Goal: Check status: Check status

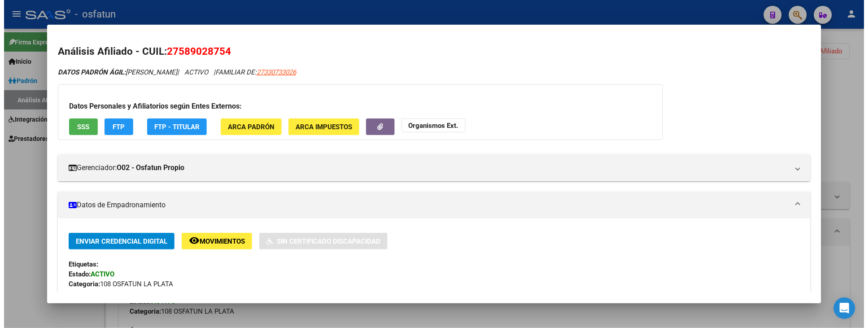
scroll to position [499, 0]
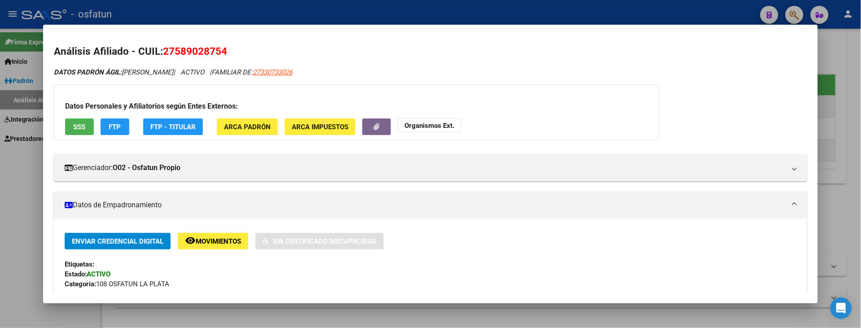
click at [15, 207] on div at bounding box center [430, 164] width 861 height 328
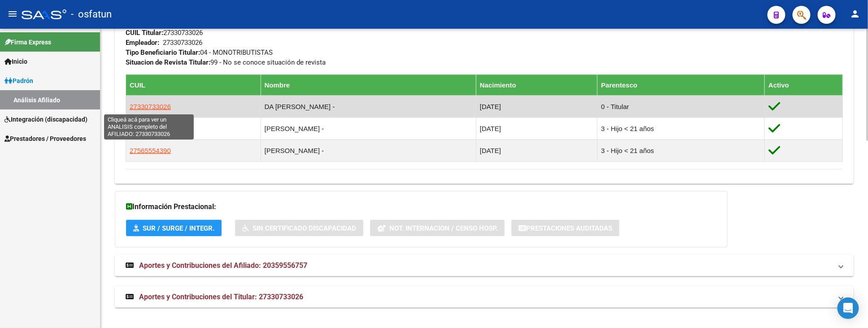
click at [138, 106] on span "27330733026" at bounding box center [150, 107] width 41 height 8
type textarea "27330733026"
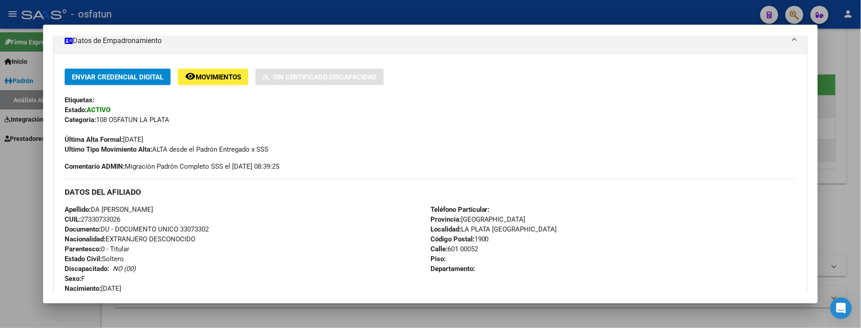
scroll to position [199, 0]
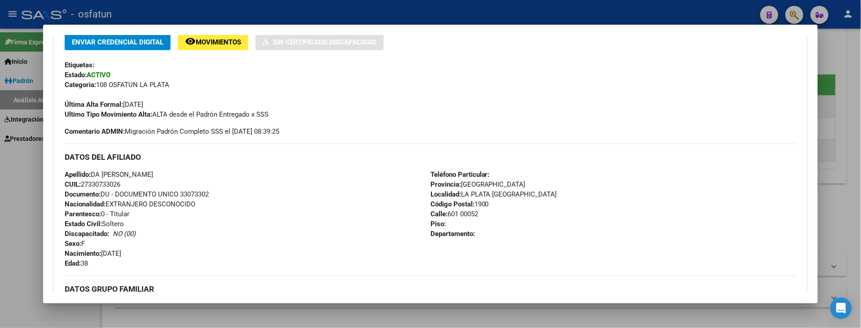
click at [199, 192] on span "Documento: DU - DOCUMENTO UNICO 33073302" at bounding box center [137, 194] width 144 height 8
copy span "33073302"
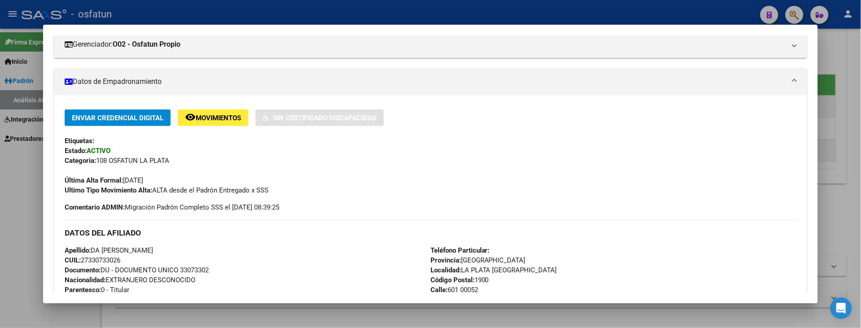
scroll to position [0, 0]
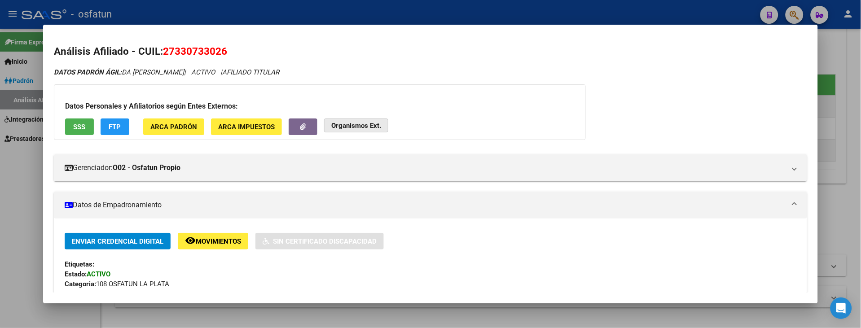
click at [362, 125] on strong "Organismos Ext." at bounding box center [356, 126] width 50 height 8
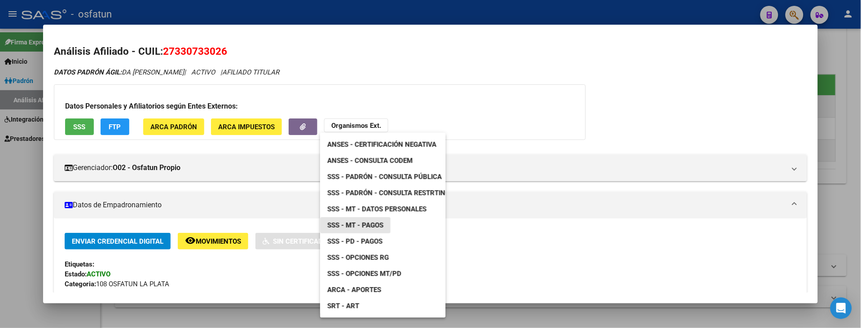
click at [369, 218] on link "SSS - MT - Pagos" at bounding box center [355, 225] width 70 height 16
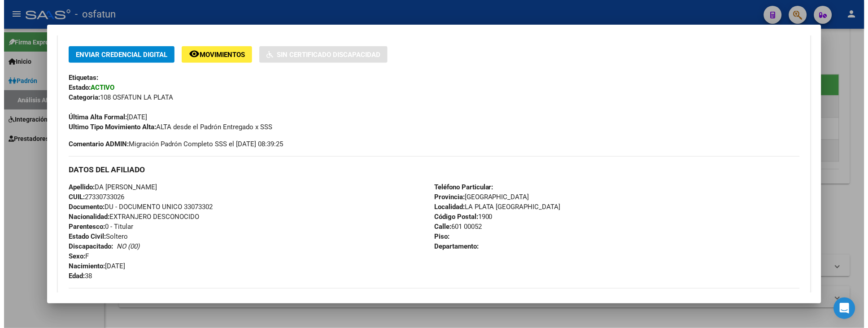
scroll to position [199, 0]
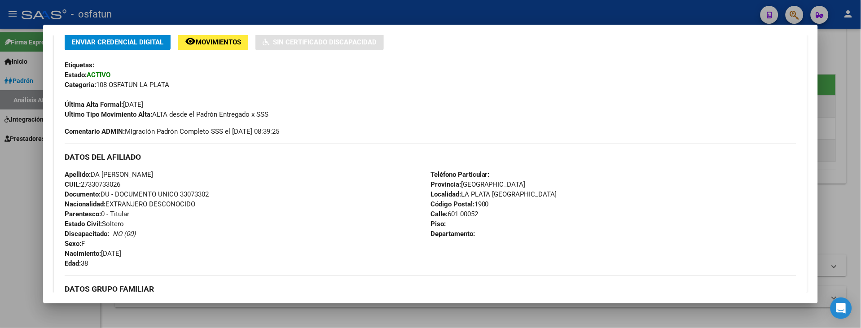
drag, startPoint x: 79, startPoint y: 182, endPoint x: 137, endPoint y: 181, distance: 58.8
click at [137, 181] on div "Apellido: DA [PERSON_NAME]: 27330733026 Documento: DU - DOCUMENTO UNICO 3307330…" at bounding box center [248, 219] width 366 height 99
copy span "27330733026"
click at [25, 182] on div at bounding box center [430, 164] width 861 height 328
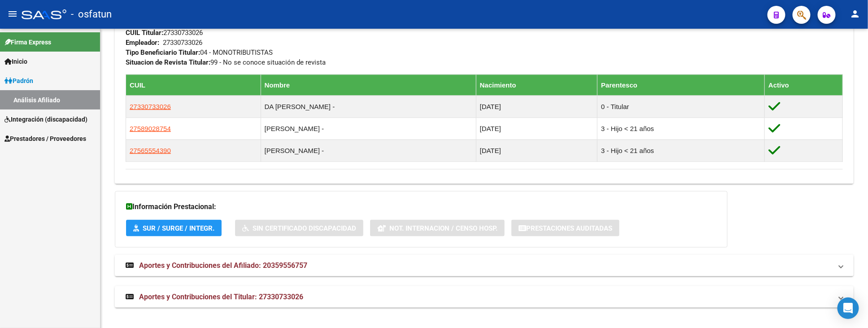
click at [25, 182] on div "Firma Express Inicio Instructivos Contacto OS Padrón Análisis Afiliado Integrac…" at bounding box center [50, 178] width 100 height 299
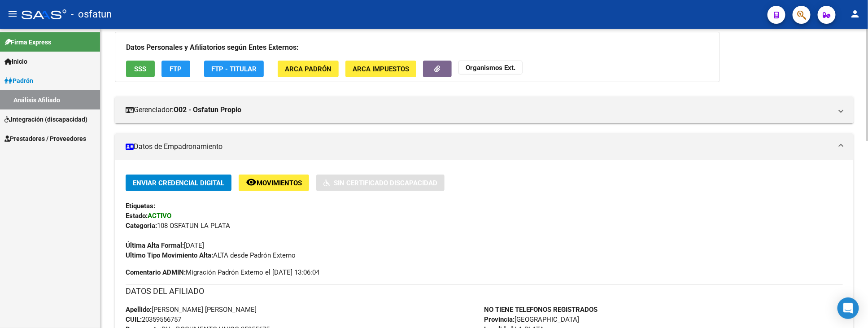
scroll to position [0, 0]
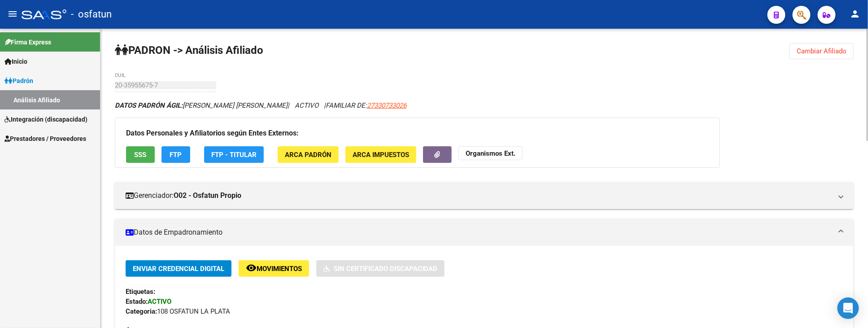
click at [812, 47] on span "Cambiar Afiliado" at bounding box center [822, 51] width 50 height 8
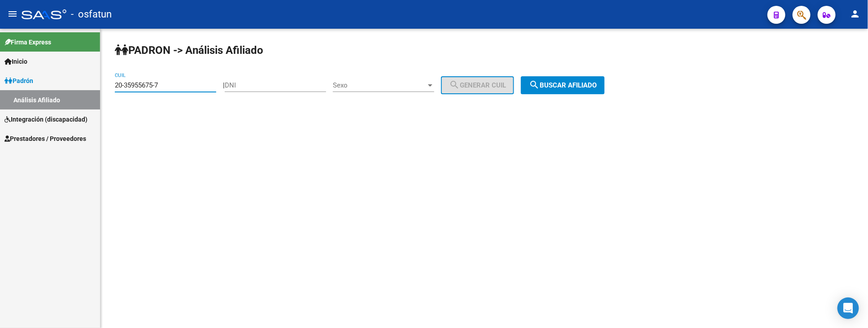
drag, startPoint x: 171, startPoint y: 83, endPoint x: 34, endPoint y: 87, distance: 136.9
click at [34, 87] on mat-sidenav-container "Firma Express Inicio Instructivos Contacto OS Padrón Análisis Afiliado Integrac…" at bounding box center [434, 178] width 868 height 299
drag, startPoint x: 125, startPoint y: 79, endPoint x: 121, endPoint y: 88, distance: 10.5
click at [121, 88] on input "CUIL" at bounding box center [165, 85] width 101 height 8
paste input "27-27821999-8"
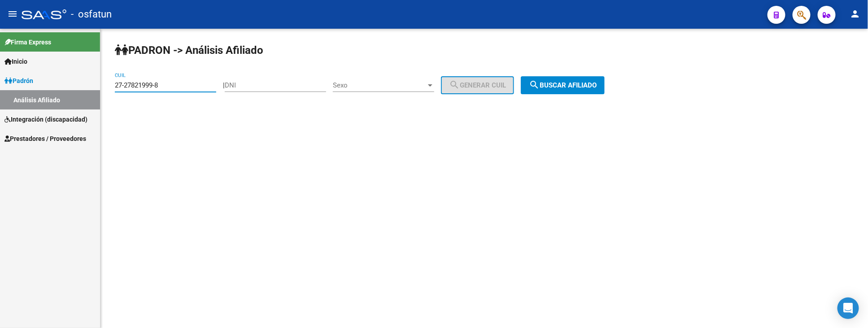
type input "27-27821999-8"
click at [593, 87] on span "search Buscar afiliado" at bounding box center [563, 85] width 68 height 8
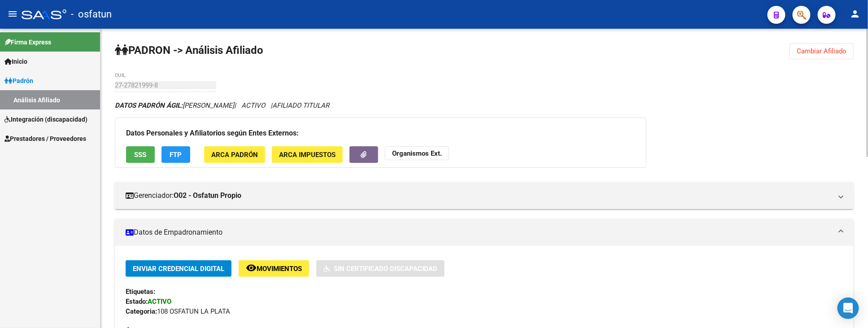
click at [416, 153] on strong "Organismos Ext." at bounding box center [417, 153] width 50 height 8
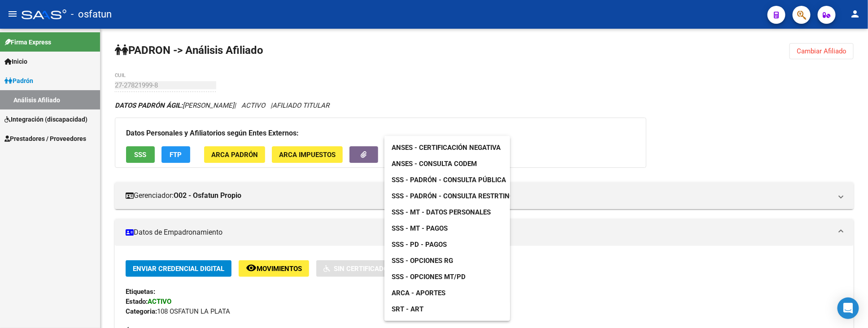
click at [423, 229] on span "SSS - MT - Pagos" at bounding box center [420, 228] width 56 height 8
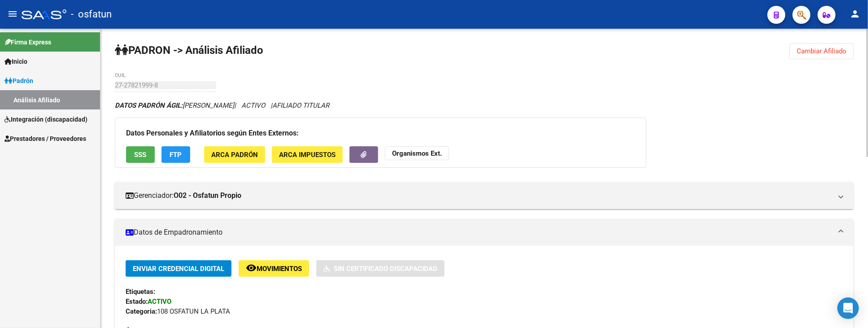
click at [836, 55] on span "Cambiar Afiliado" at bounding box center [822, 51] width 50 height 8
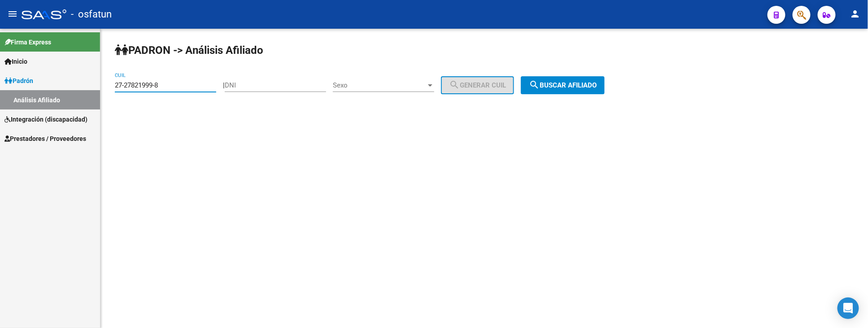
drag, startPoint x: 203, startPoint y: 88, endPoint x: 46, endPoint y: 89, distance: 157.5
click at [47, 89] on mat-sidenav-container "Firma Express Inicio Instructivos Contacto OS Padrón Análisis Afiliado Integrac…" at bounding box center [434, 178] width 868 height 299
drag, startPoint x: 119, startPoint y: 79, endPoint x: 116, endPoint y: 85, distance: 7.0
click at [116, 85] on input "CUIL" at bounding box center [165, 85] width 101 height 8
paste input "27-28235983-4"
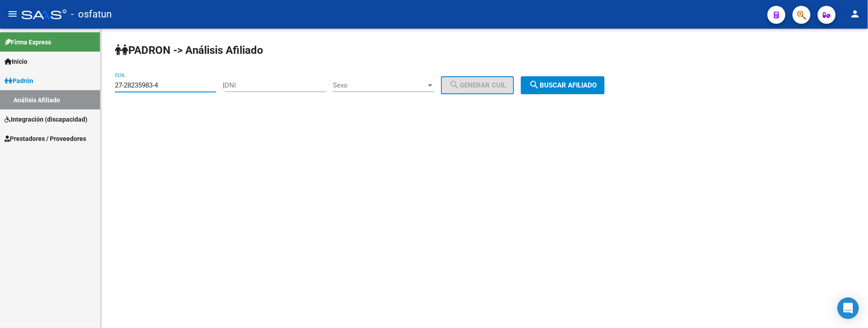
type input "27-28235983-4"
click at [568, 84] on span "search Buscar afiliado" at bounding box center [563, 85] width 68 height 8
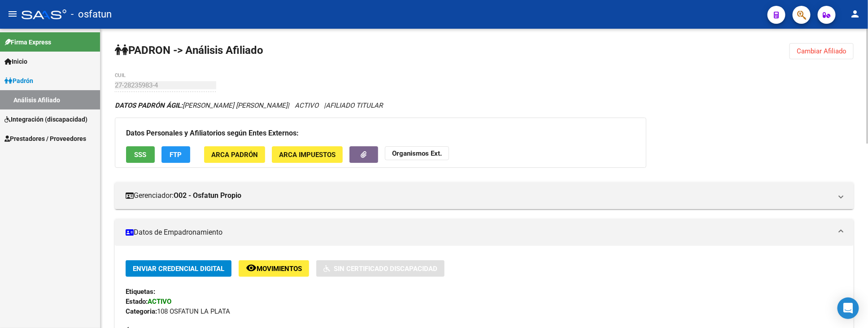
click at [418, 151] on strong "Organismos Ext." at bounding box center [417, 153] width 50 height 8
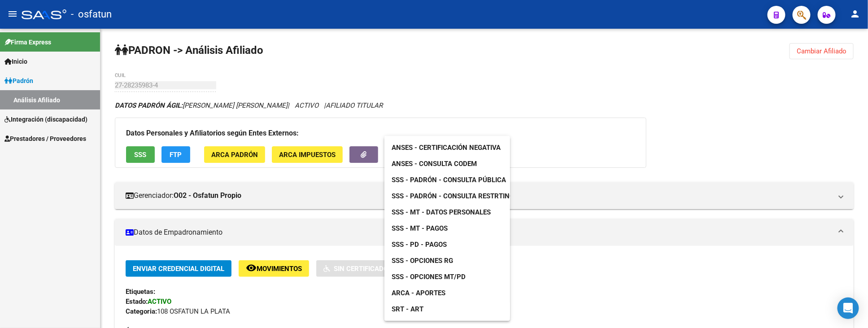
click at [440, 212] on span "SSS - MT - Datos Personales" at bounding box center [441, 212] width 99 height 8
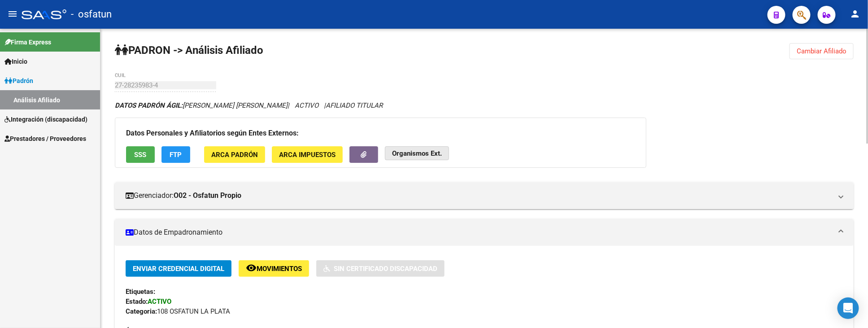
click at [427, 156] on strong "Organismos Ext." at bounding box center [417, 153] width 50 height 8
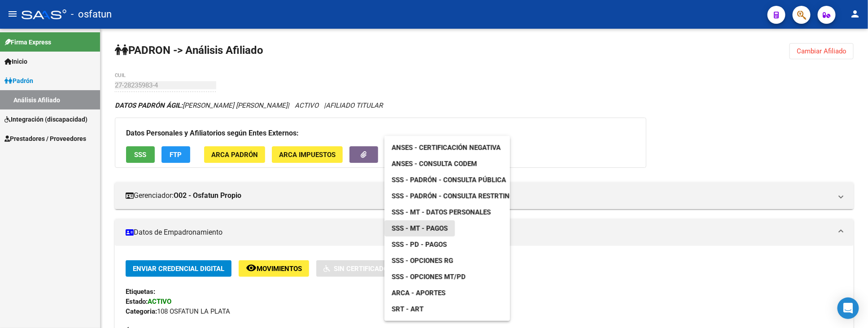
click at [425, 226] on span "SSS - MT - Pagos" at bounding box center [420, 228] width 56 height 8
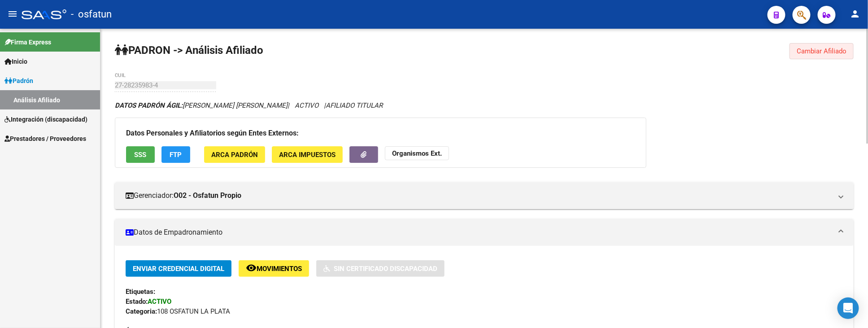
drag, startPoint x: 829, startPoint y: 50, endPoint x: 768, endPoint y: 50, distance: 60.6
click at [829, 48] on span "Cambiar Afiliado" at bounding box center [822, 51] width 50 height 8
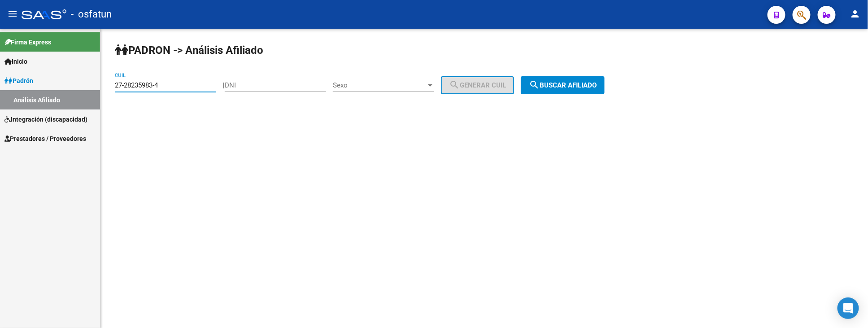
drag, startPoint x: 183, startPoint y: 86, endPoint x: 43, endPoint y: 87, distance: 140.5
click at [43, 87] on mat-sidenav-container "Firma Express Inicio Instructivos Contacto OS Padrón Análisis Afiliado Integrac…" at bounding box center [434, 178] width 868 height 299
paste input "27-27821999-8"
type input "27-27821999-8"
click at [570, 84] on span "search Buscar afiliado" at bounding box center [563, 85] width 68 height 8
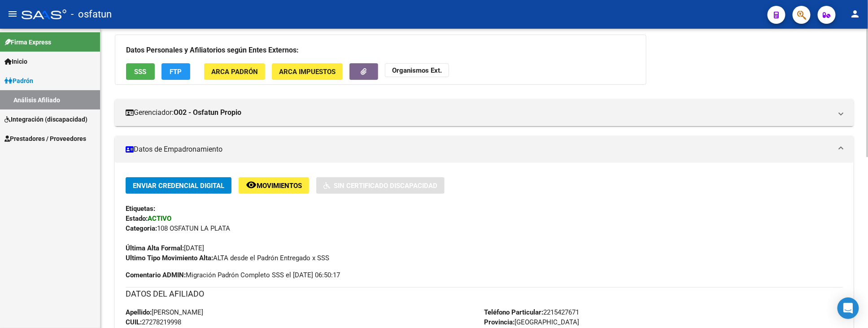
scroll to position [50, 0]
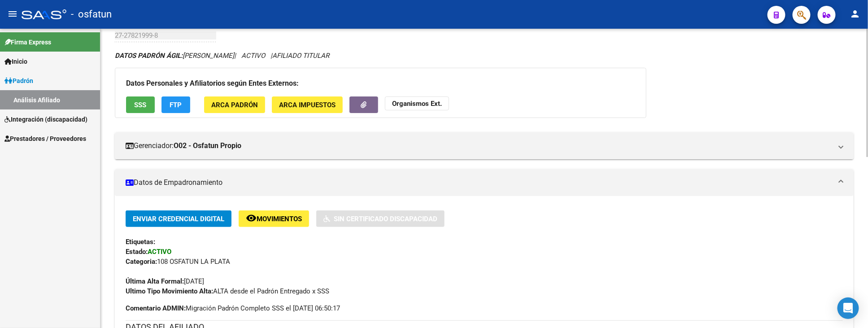
click at [431, 100] on strong "Organismos Ext." at bounding box center [417, 104] width 50 height 8
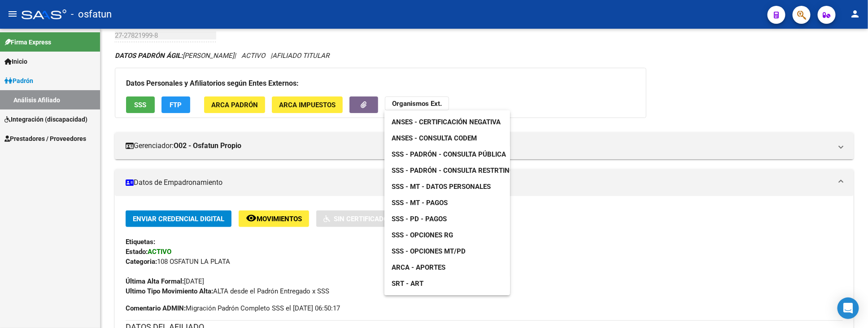
click at [438, 204] on span "SSS - MT - Pagos" at bounding box center [420, 203] width 56 height 8
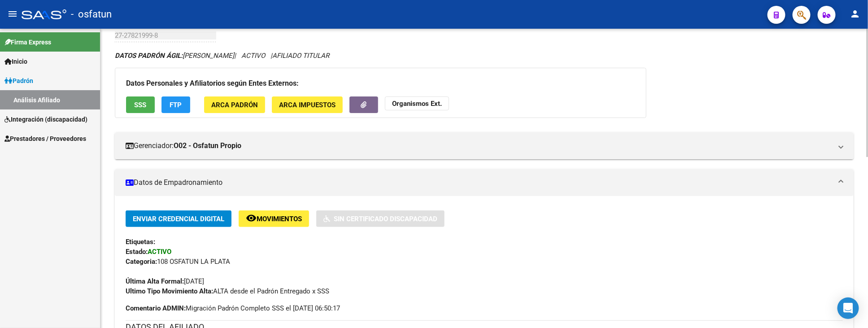
click at [428, 104] on strong "Organismos Ext." at bounding box center [417, 104] width 50 height 8
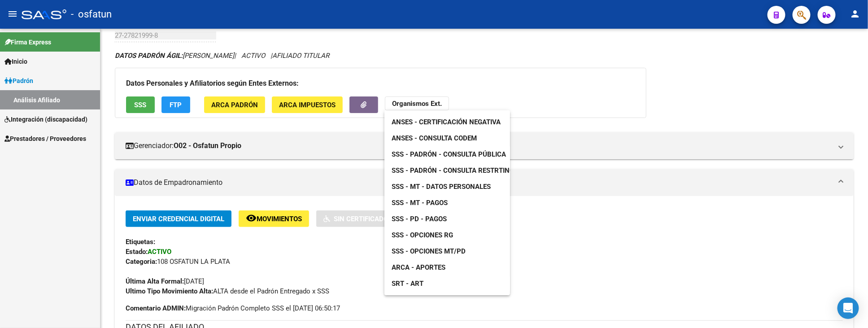
click at [723, 96] on div at bounding box center [434, 164] width 868 height 328
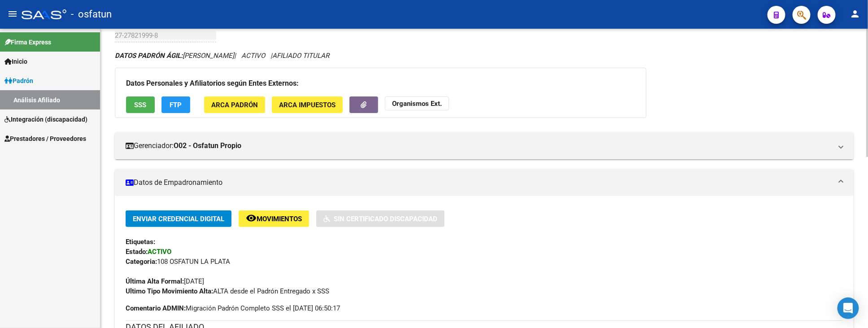
scroll to position [0, 0]
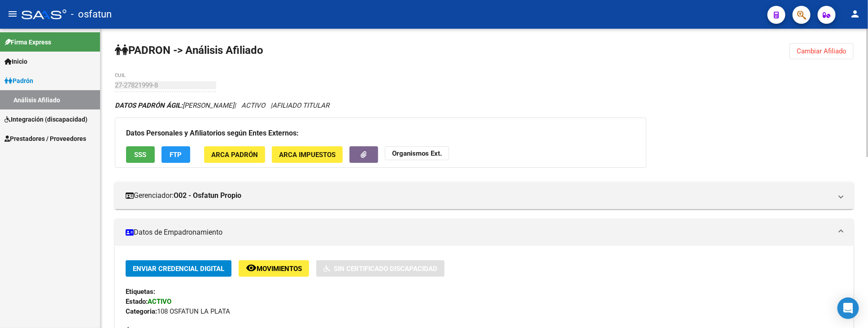
click at [814, 48] on span "Cambiar Afiliado" at bounding box center [822, 51] width 50 height 8
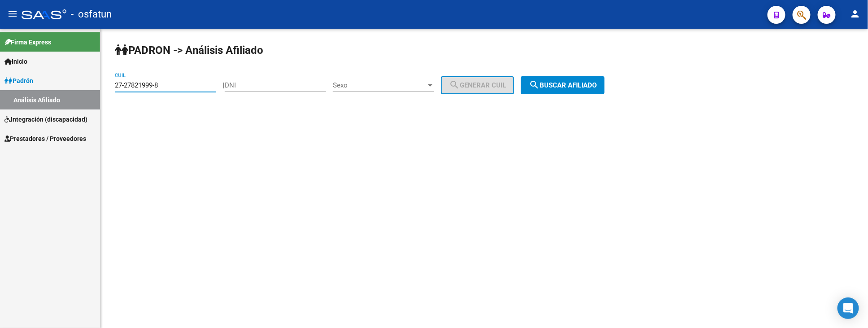
drag, startPoint x: 176, startPoint y: 88, endPoint x: 73, endPoint y: 86, distance: 102.8
click at [77, 86] on mat-sidenav-container "Firma Express Inicio Instructivos Contacto OS Padrón Análisis Afiliado Integrac…" at bounding box center [434, 178] width 868 height 299
paste input "20-26468137-6"
type input "20-26468137-6"
click at [562, 88] on span "search Buscar afiliado" at bounding box center [563, 85] width 68 height 8
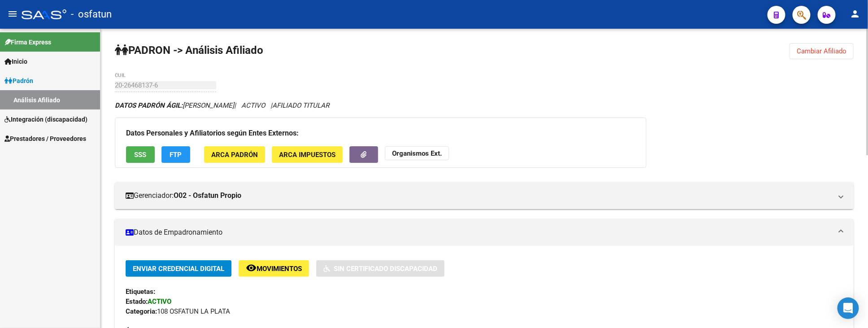
click at [407, 150] on strong "Organismos Ext." at bounding box center [417, 153] width 50 height 8
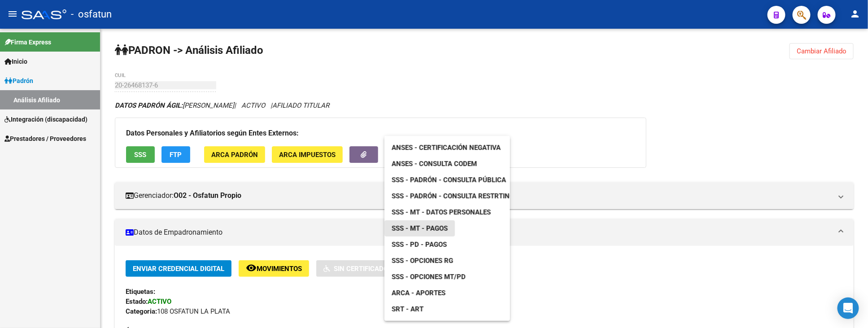
click at [434, 228] on span "SSS - MT - Pagos" at bounding box center [420, 228] width 56 height 8
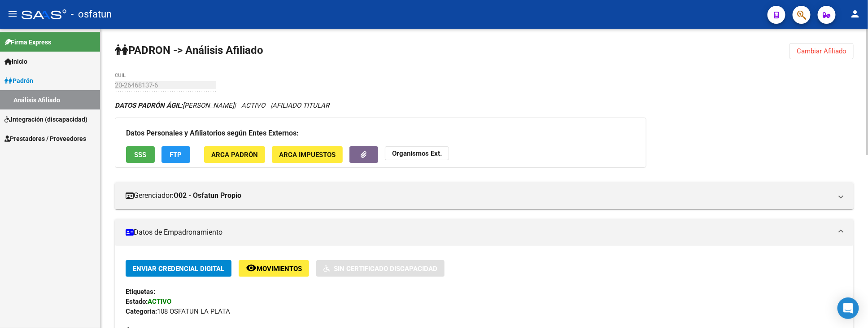
click at [803, 50] on span "Cambiar Afiliado" at bounding box center [822, 51] width 50 height 8
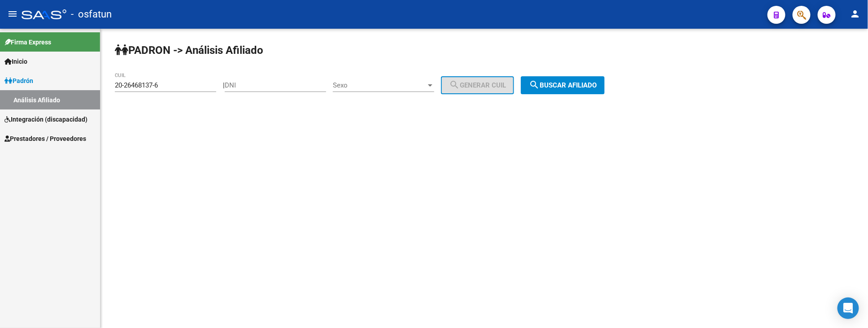
click at [169, 90] on div "20-26468137-6 CUIL" at bounding box center [165, 82] width 101 height 19
drag, startPoint x: 177, startPoint y: 85, endPoint x: 65, endPoint y: 85, distance: 112.6
click at [65, 85] on mat-sidenav-container "Firma Express Inicio Instructivos Contacto OS Padrón Análisis Afiliado Integrac…" at bounding box center [434, 178] width 868 height 299
paste input "27-26250462-5"
type input "27-26250462-5"
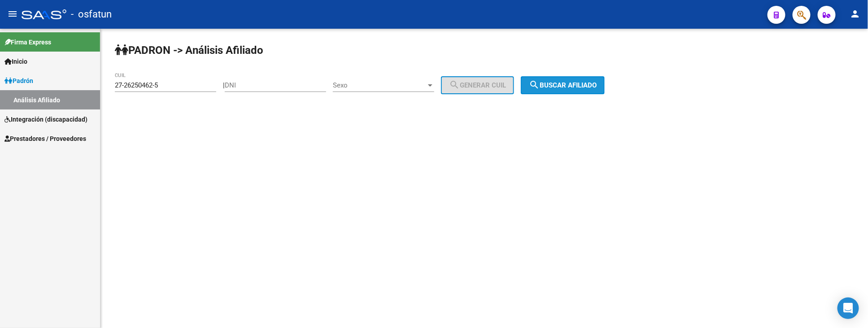
click at [552, 79] on button "search Buscar afiliado" at bounding box center [563, 85] width 84 height 18
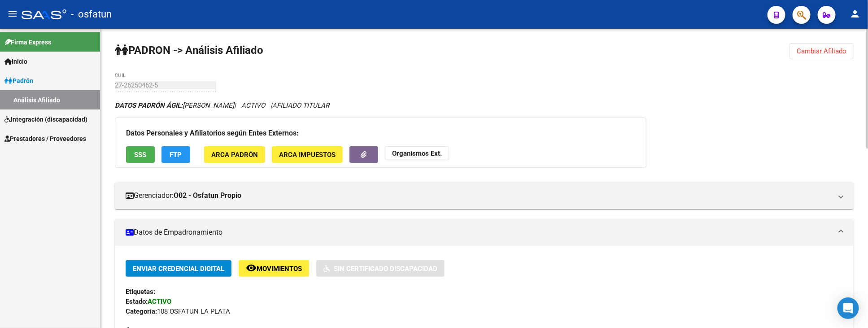
click at [414, 149] on strong "Organismos Ext." at bounding box center [417, 153] width 50 height 8
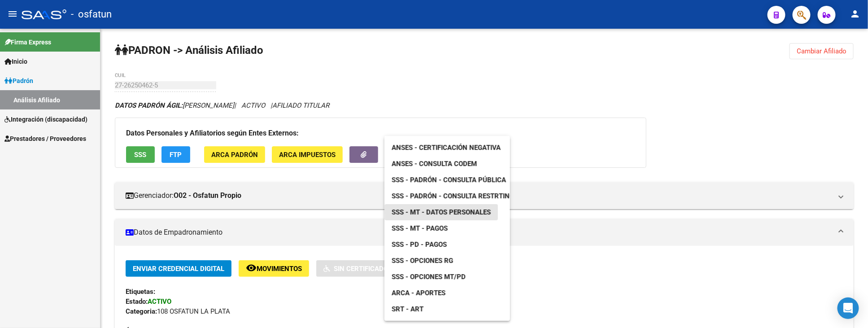
click at [455, 212] on span "SSS - MT - Datos Personales" at bounding box center [441, 212] width 99 height 8
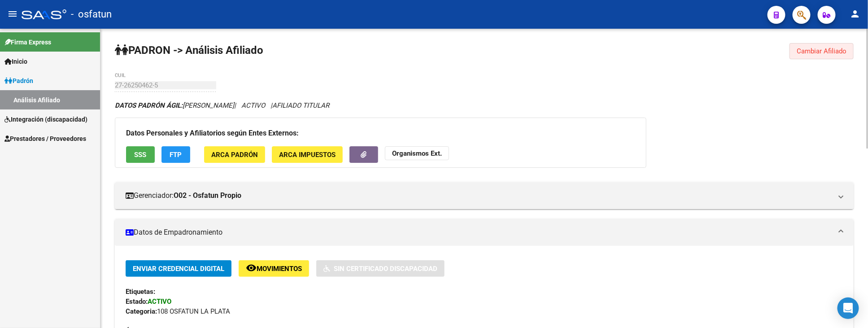
click at [824, 53] on span "Cambiar Afiliado" at bounding box center [822, 51] width 50 height 8
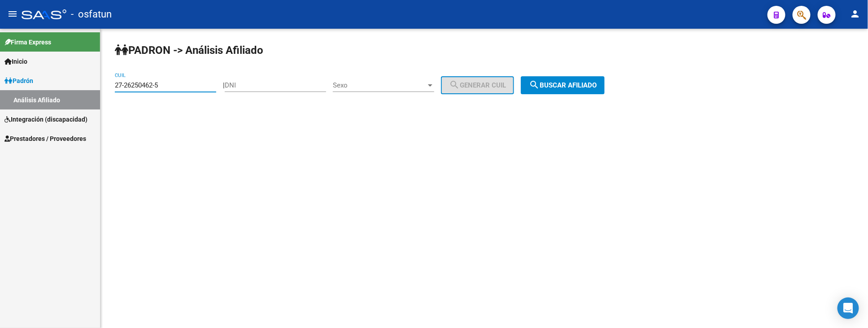
drag, startPoint x: 175, startPoint y: 87, endPoint x: 59, endPoint y: 87, distance: 116.2
click at [59, 87] on mat-sidenav-container "Firma Express Inicio Instructivos Contacto OS Padrón Análisis Afiliado Integrac…" at bounding box center [434, 178] width 868 height 299
paste input "20-54602040-2"
type input "20-54602040-2"
click at [565, 85] on span "search Buscar afiliado" at bounding box center [563, 85] width 68 height 8
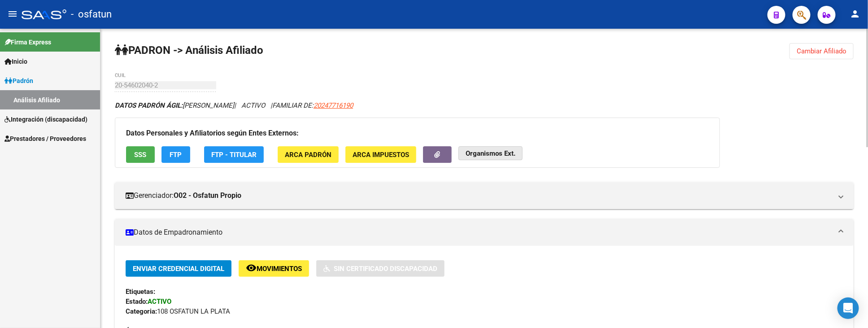
click at [499, 150] on strong "Organismos Ext." at bounding box center [491, 153] width 50 height 8
